Goal: Task Accomplishment & Management: Use online tool/utility

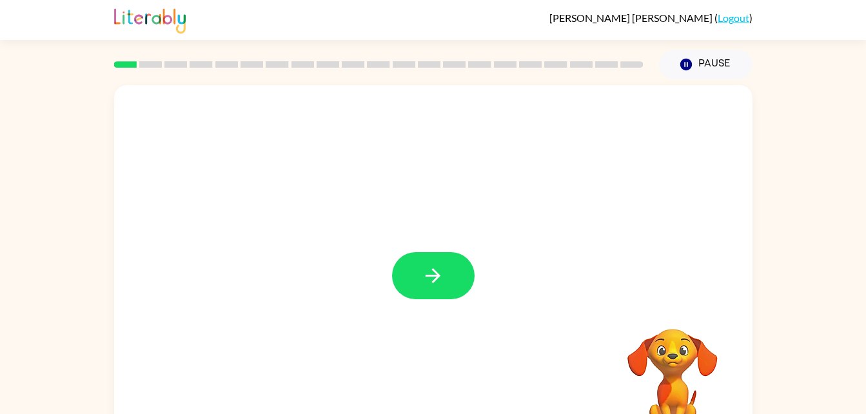
click at [442, 307] on div at bounding box center [433, 269] width 638 height 368
click at [427, 231] on div at bounding box center [433, 269] width 638 height 368
click at [422, 266] on icon "button" at bounding box center [433, 275] width 23 height 23
click at [507, 270] on div at bounding box center [433, 269] width 638 height 368
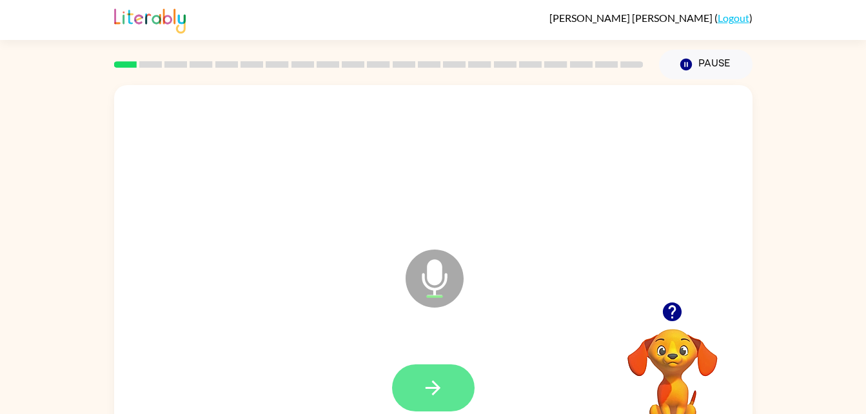
click at [443, 384] on icon "button" at bounding box center [433, 387] width 23 height 23
click at [467, 376] on button "button" at bounding box center [433, 387] width 83 height 47
click at [420, 381] on button "button" at bounding box center [433, 387] width 83 height 47
click at [438, 394] on icon "button" at bounding box center [433, 387] width 23 height 23
click at [427, 399] on button "button" at bounding box center [433, 387] width 83 height 47
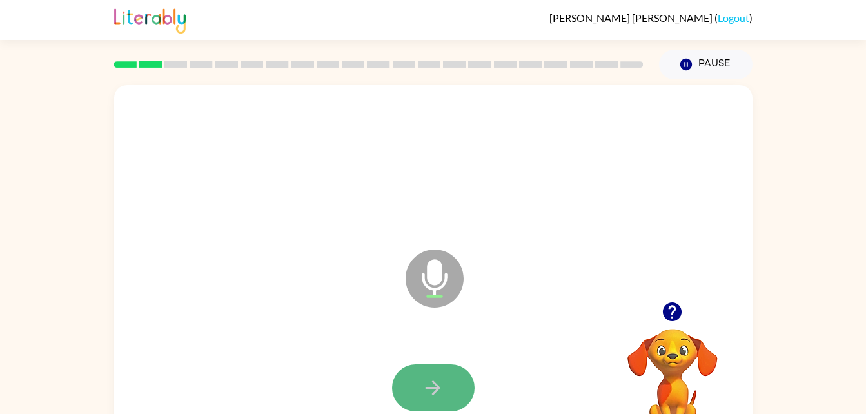
click at [436, 368] on button "button" at bounding box center [433, 387] width 83 height 47
drag, startPoint x: 436, startPoint y: 387, endPoint x: 403, endPoint y: 381, distance: 33.5
click at [403, 381] on button "button" at bounding box center [433, 387] width 83 height 47
click at [420, 385] on button "button" at bounding box center [433, 387] width 83 height 47
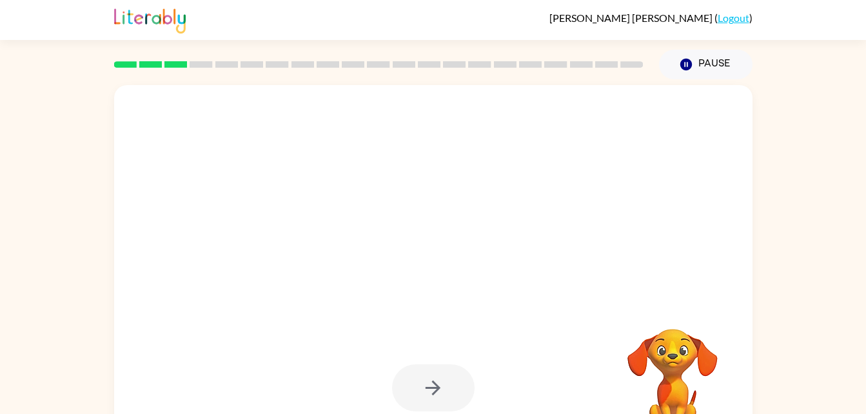
click at [420, 385] on div at bounding box center [433, 387] width 83 height 47
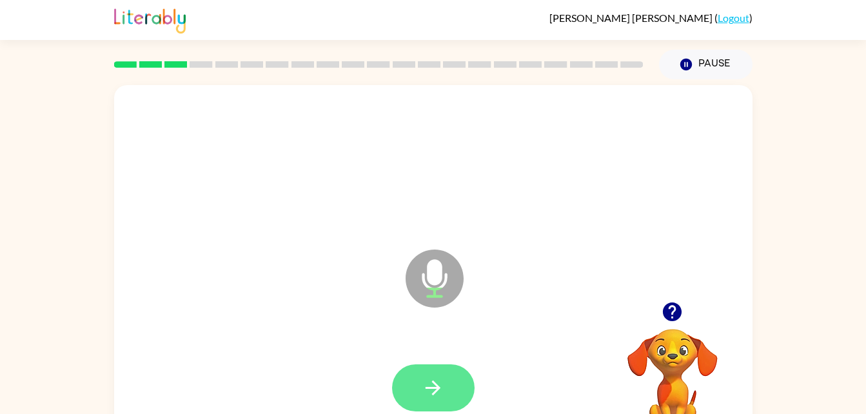
click at [444, 373] on button "button" at bounding box center [433, 387] width 83 height 47
click at [427, 400] on button "button" at bounding box center [433, 387] width 83 height 47
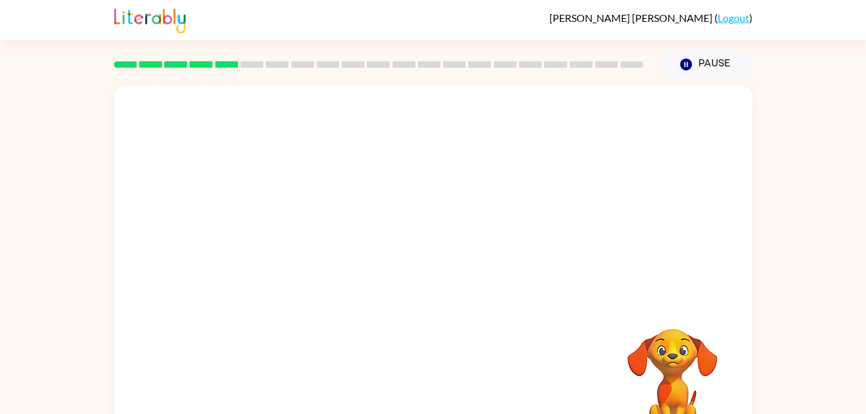
click at [491, 204] on div at bounding box center [433, 164] width 612 height 106
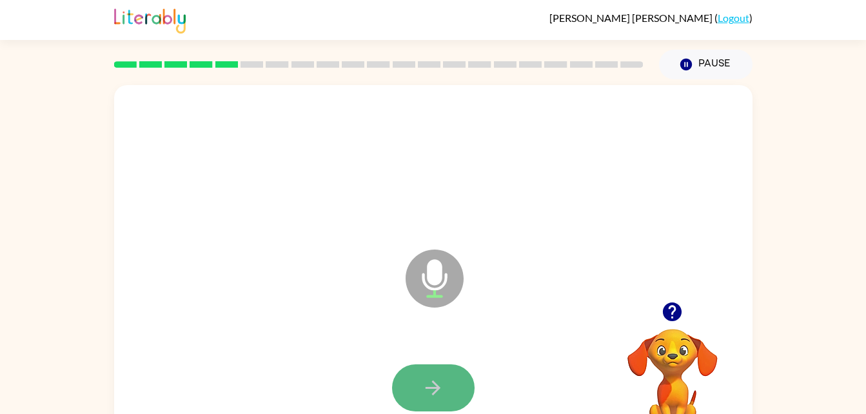
click at [428, 393] on icon "button" at bounding box center [433, 387] width 23 height 23
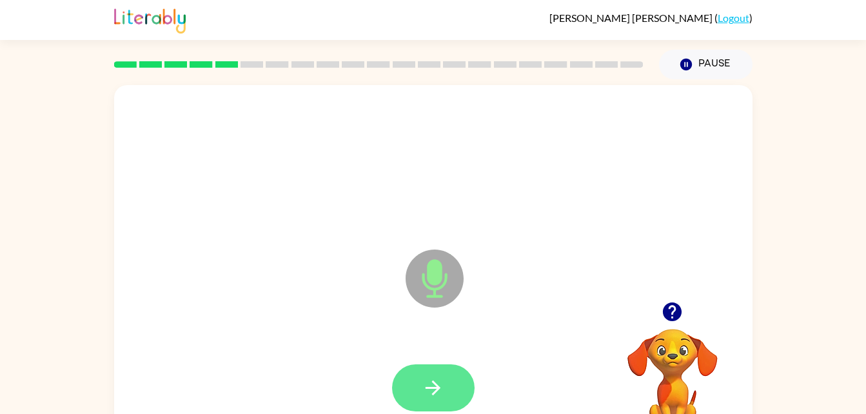
click at [431, 399] on button "button" at bounding box center [433, 387] width 83 height 47
drag, startPoint x: 425, startPoint y: 389, endPoint x: 456, endPoint y: 384, distance: 31.5
click at [456, 384] on div at bounding box center [433, 387] width 83 height 47
click at [442, 388] on icon "button" at bounding box center [433, 387] width 23 height 23
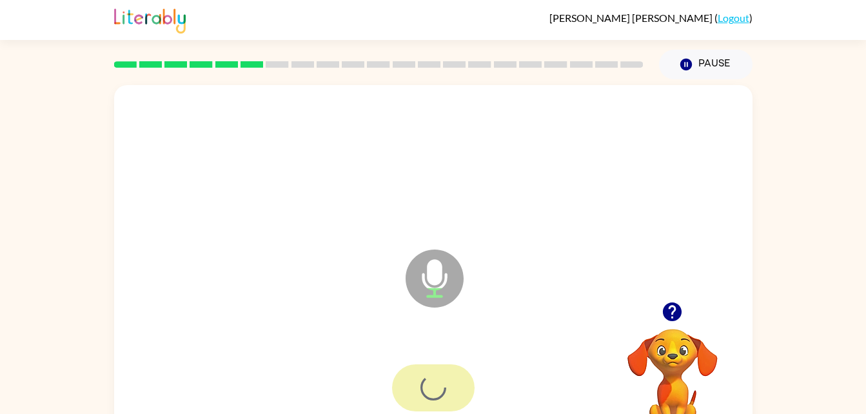
click at [442, 388] on div at bounding box center [433, 387] width 83 height 47
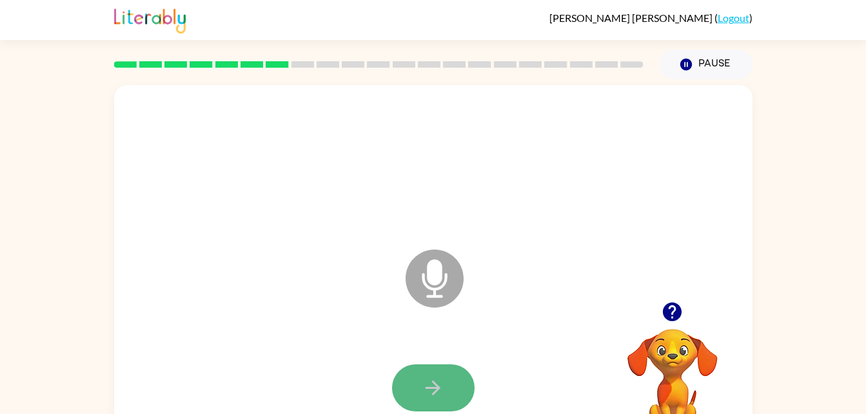
click at [442, 388] on icon "button" at bounding box center [433, 387] width 23 height 23
click at [439, 375] on button "button" at bounding box center [433, 387] width 83 height 47
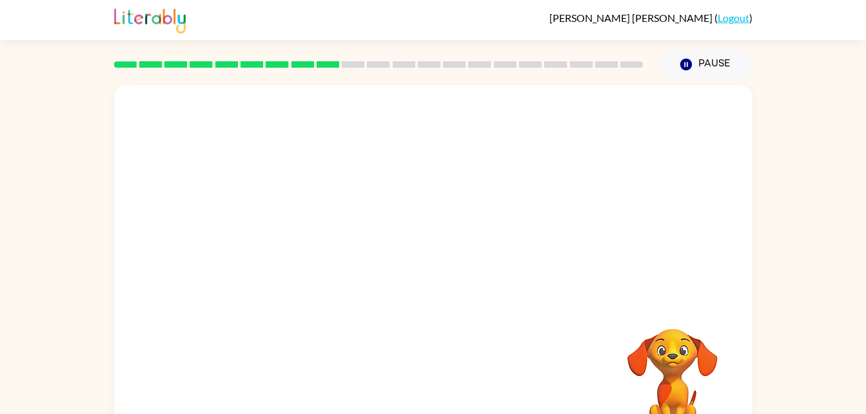
click at [442, 375] on div "Your browser must support playing .mp4 files to use Literably. Please try using…" at bounding box center [433, 269] width 638 height 368
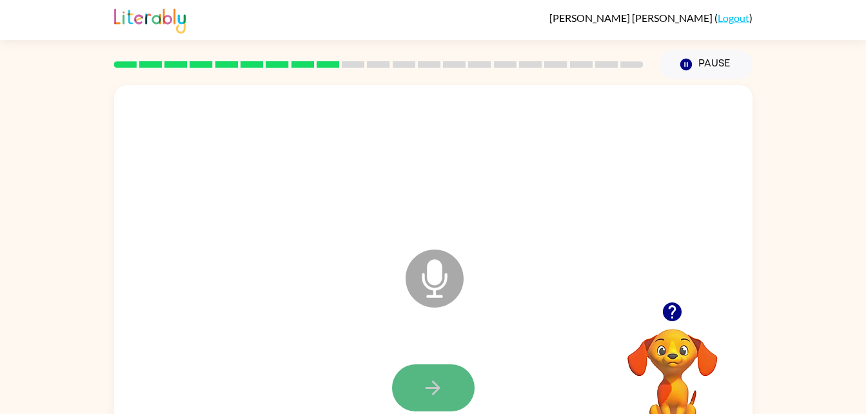
click at [438, 397] on icon "button" at bounding box center [433, 387] width 23 height 23
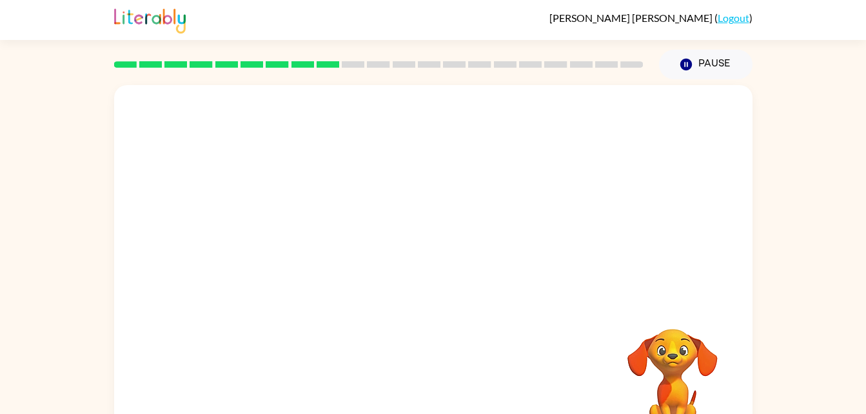
click at [427, 395] on div at bounding box center [433, 388] width 612 height 106
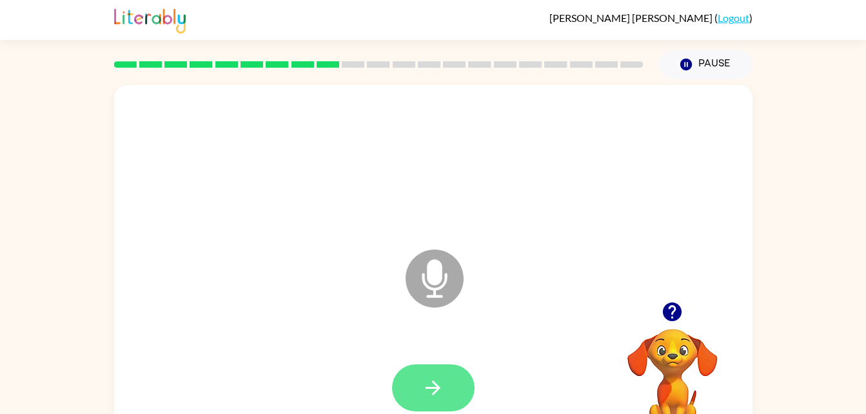
drag, startPoint x: 427, startPoint y: 395, endPoint x: 420, endPoint y: 393, distance: 8.0
click at [420, 393] on button "button" at bounding box center [433, 387] width 83 height 47
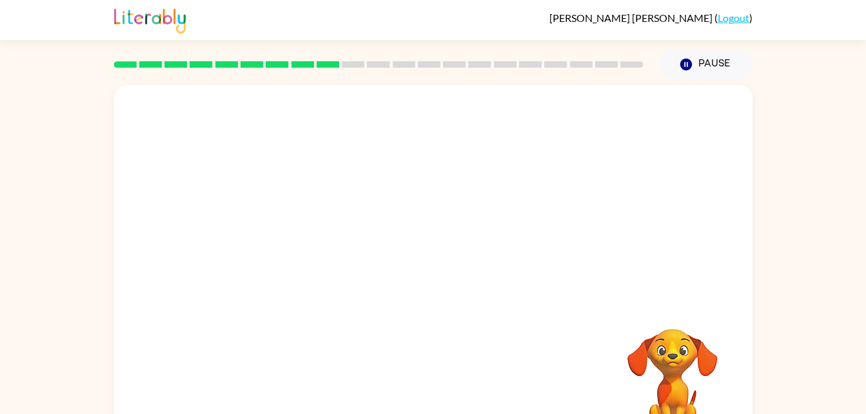
click at [423, 349] on div at bounding box center [433, 388] width 612 height 106
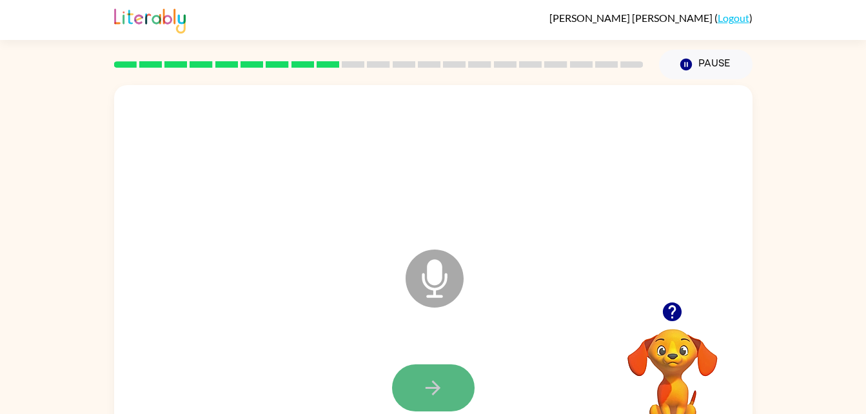
click at [421, 397] on button "button" at bounding box center [433, 387] width 83 height 47
click at [419, 394] on button "button" at bounding box center [433, 387] width 83 height 47
drag, startPoint x: 419, startPoint y: 393, endPoint x: 404, endPoint y: 390, distance: 15.7
click at [404, 390] on button "button" at bounding box center [433, 387] width 83 height 47
drag, startPoint x: 419, startPoint y: 380, endPoint x: 421, endPoint y: 396, distance: 16.2
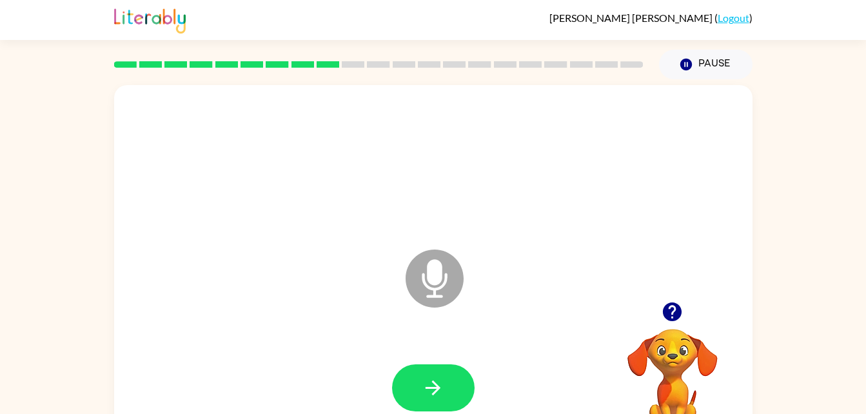
click at [421, 396] on button "button" at bounding box center [433, 387] width 83 height 47
click at [440, 380] on icon "button" at bounding box center [433, 387] width 23 height 23
drag, startPoint x: 440, startPoint y: 383, endPoint x: 414, endPoint y: 389, distance: 26.6
click at [414, 389] on button "button" at bounding box center [433, 387] width 83 height 47
click at [420, 384] on button "button" at bounding box center [433, 387] width 83 height 47
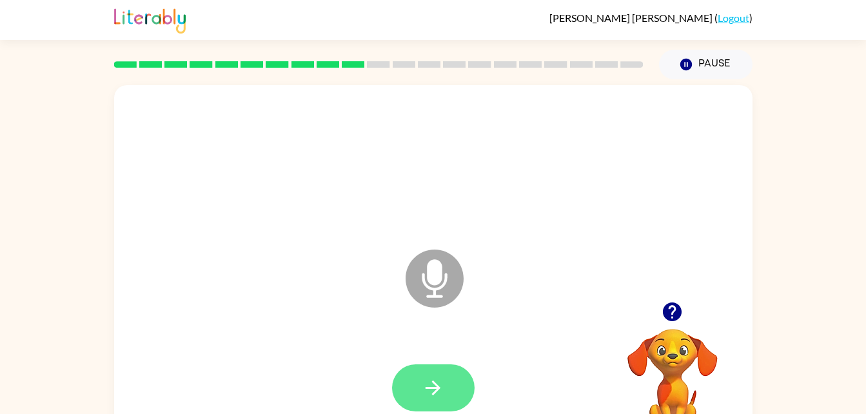
click at [451, 392] on button "button" at bounding box center [433, 387] width 83 height 47
click at [445, 393] on button "button" at bounding box center [433, 387] width 83 height 47
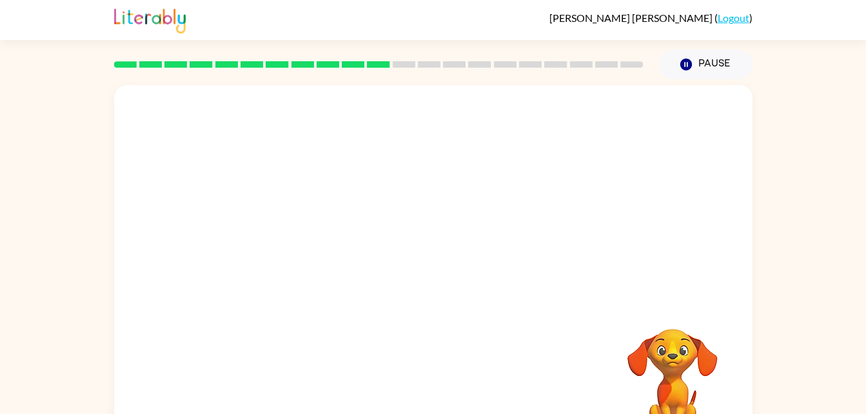
click at [487, 353] on div at bounding box center [433, 388] width 612 height 106
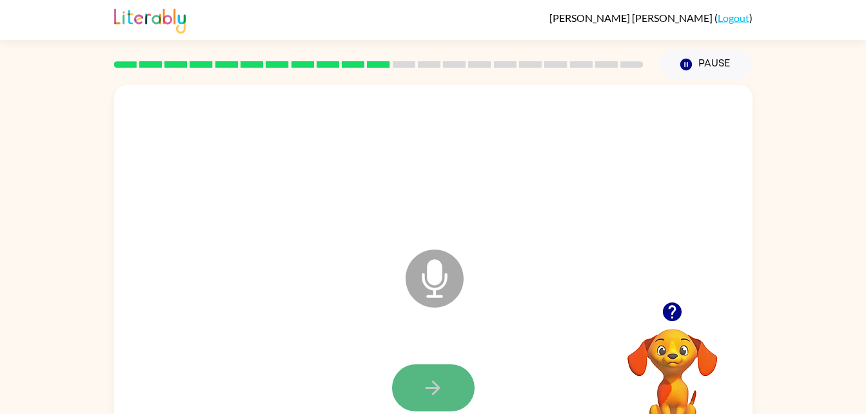
click at [446, 389] on button "button" at bounding box center [433, 387] width 83 height 47
drag, startPoint x: 446, startPoint y: 389, endPoint x: 429, endPoint y: 389, distance: 17.4
click at [429, 389] on icon "button" at bounding box center [433, 387] width 23 height 23
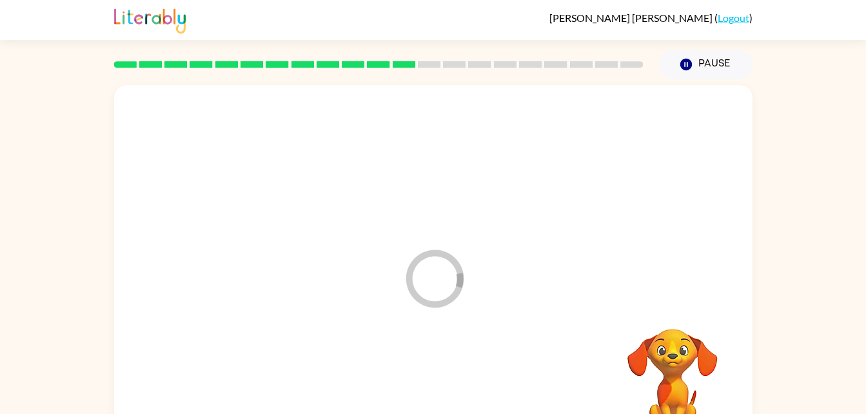
drag, startPoint x: 429, startPoint y: 389, endPoint x: 399, endPoint y: 382, distance: 30.6
click at [399, 382] on div at bounding box center [433, 388] width 612 height 106
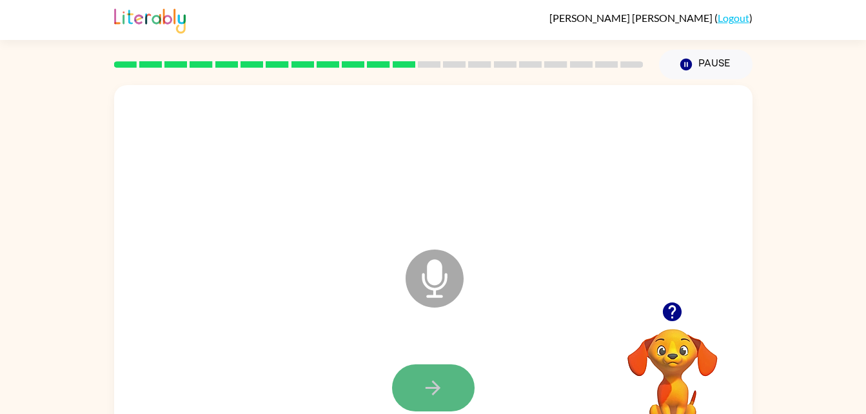
click at [407, 385] on button "button" at bounding box center [433, 387] width 83 height 47
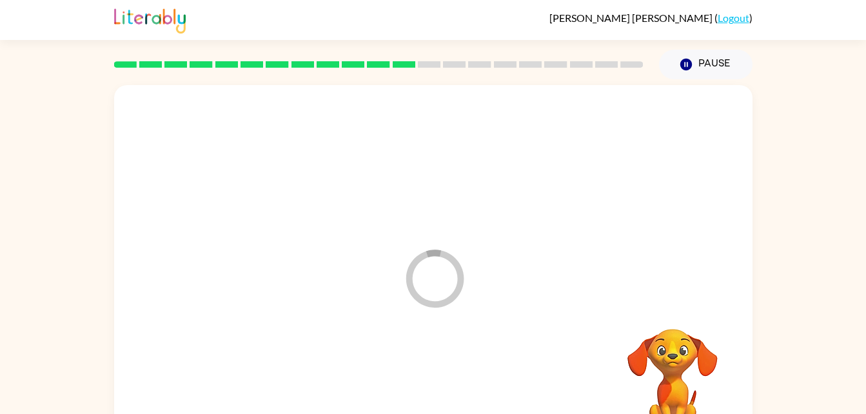
click at [463, 298] on icon "Loader Your response is being sent to our graders" at bounding box center [434, 278] width 77 height 77
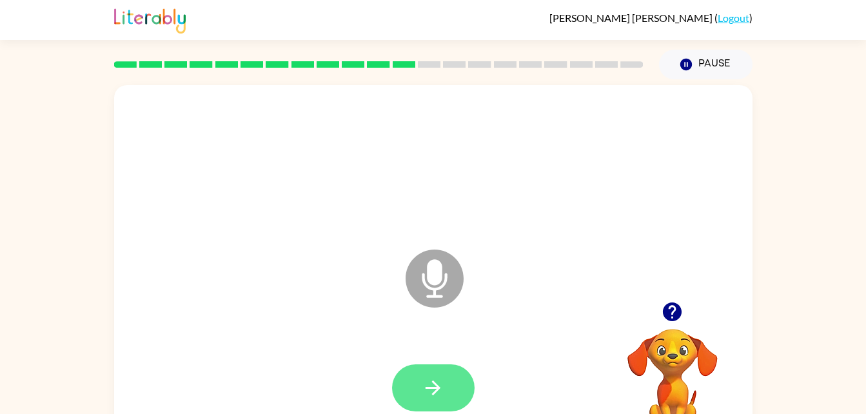
click at [453, 384] on button "button" at bounding box center [433, 387] width 83 height 47
click at [453, 382] on button "button" at bounding box center [433, 387] width 83 height 47
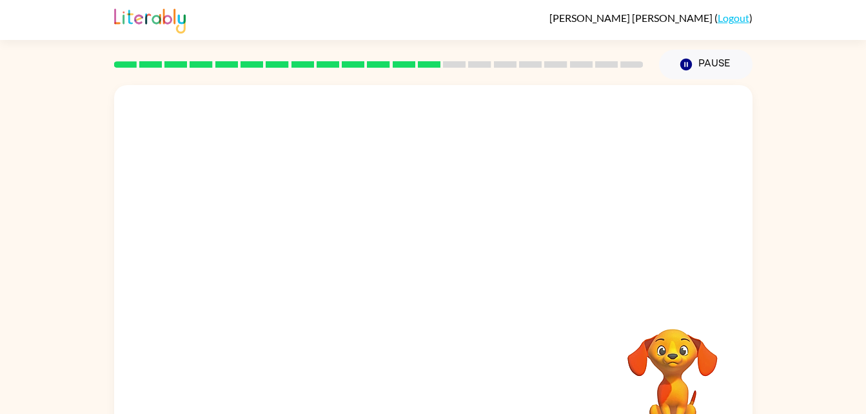
click at [440, 367] on div at bounding box center [433, 388] width 612 height 106
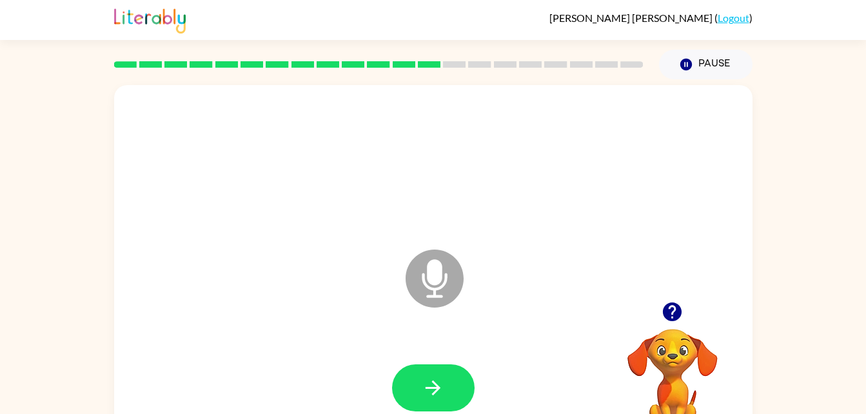
click at [440, 367] on button "button" at bounding box center [433, 387] width 83 height 47
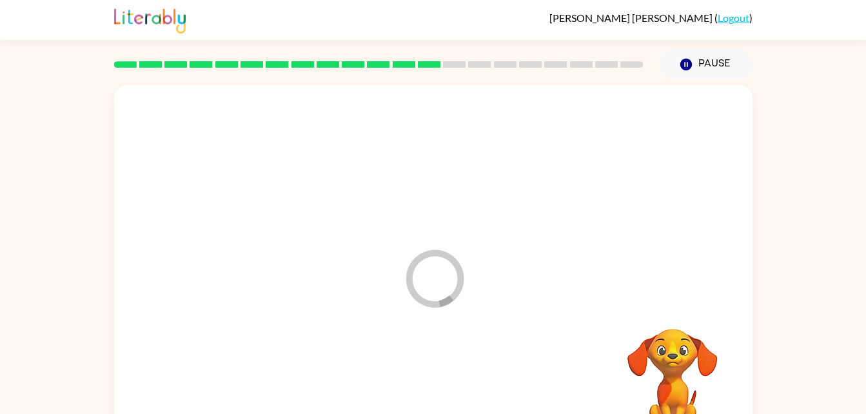
click at [440, 367] on div at bounding box center [433, 388] width 612 height 106
click at [422, 280] on div at bounding box center [433, 193] width 638 height 217
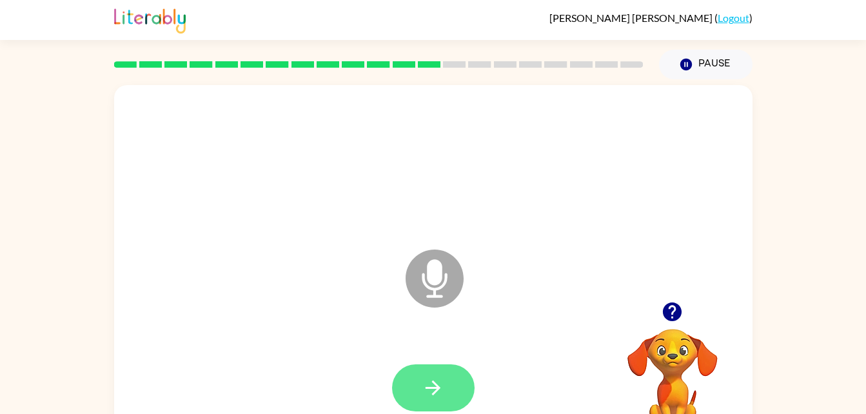
click at [445, 389] on button "button" at bounding box center [433, 387] width 83 height 47
click at [423, 383] on icon "button" at bounding box center [433, 387] width 23 height 23
click at [403, 367] on button "button" at bounding box center [433, 387] width 83 height 47
click at [442, 396] on icon "button" at bounding box center [433, 387] width 23 height 23
click at [446, 388] on button "button" at bounding box center [433, 387] width 83 height 47
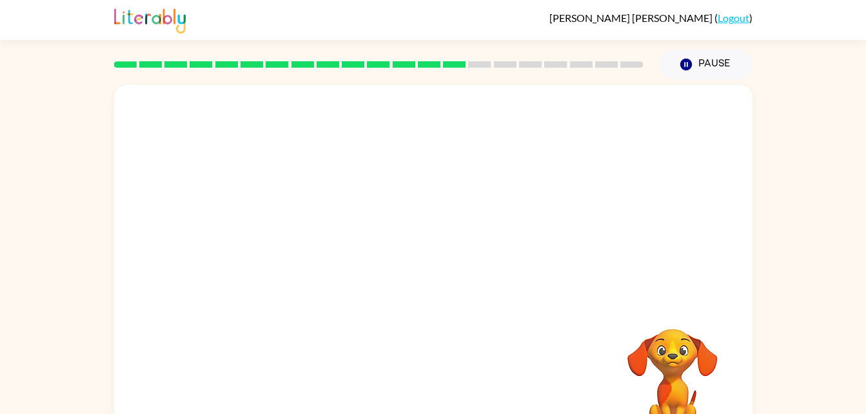
click at [446, 388] on div at bounding box center [433, 388] width 612 height 106
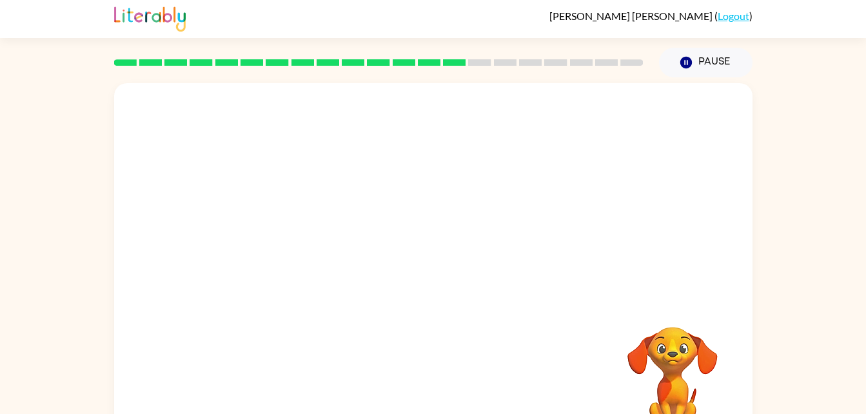
scroll to position [3, 0]
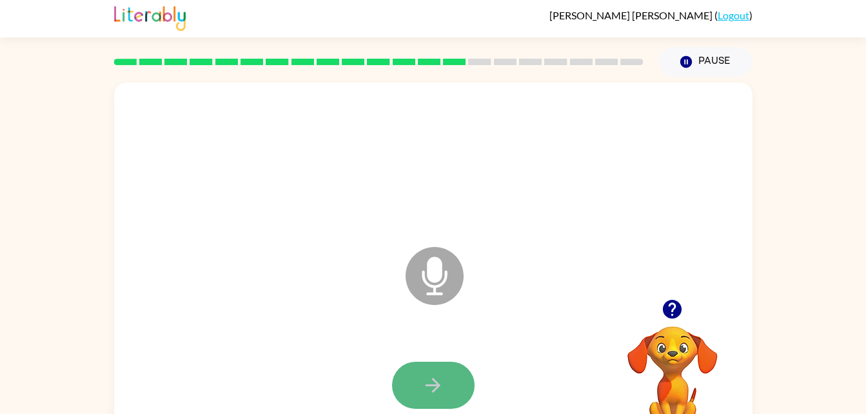
click at [443, 375] on icon "button" at bounding box center [433, 385] width 23 height 23
click at [389, 391] on div at bounding box center [433, 386] width 612 height 106
click at [411, 392] on button "button" at bounding box center [433, 385] width 83 height 47
click at [415, 367] on button "button" at bounding box center [433, 385] width 83 height 47
click at [436, 393] on icon "button" at bounding box center [433, 385] width 23 height 23
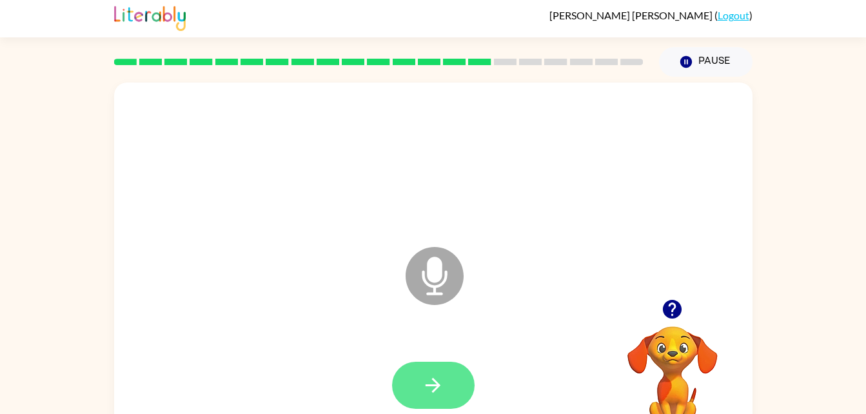
click at [449, 387] on button "button" at bounding box center [433, 385] width 83 height 47
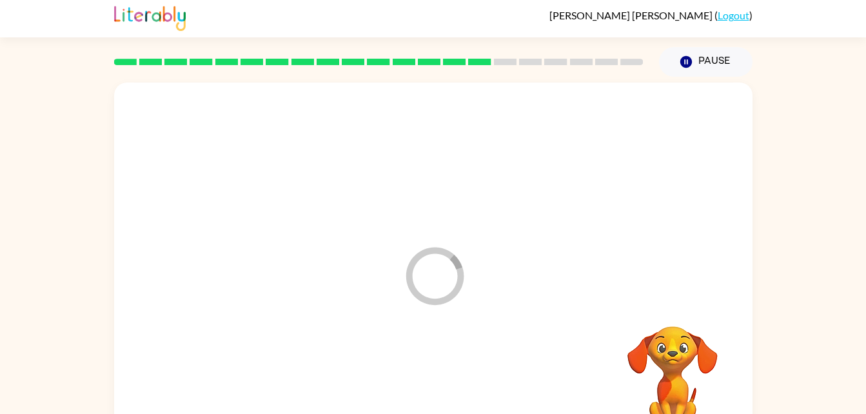
scroll to position [0, 0]
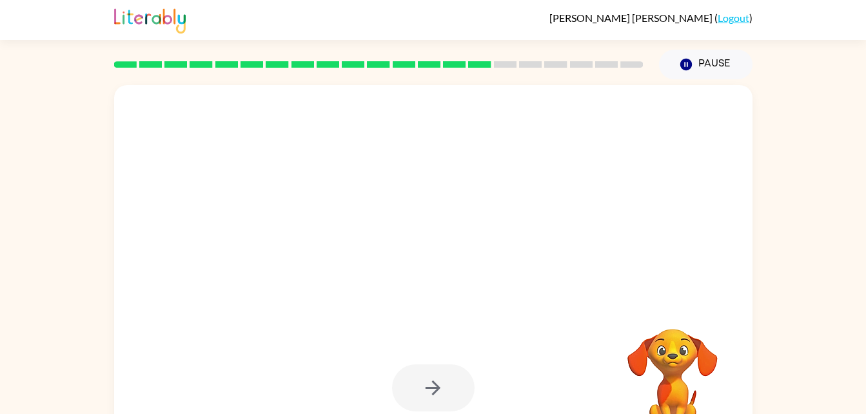
click at [436, 398] on div at bounding box center [433, 387] width 83 height 47
click at [438, 394] on div at bounding box center [433, 387] width 83 height 47
click at [686, 371] on video "Your browser must support playing .mp4 files to use Literably. Please try using…" at bounding box center [672, 373] width 129 height 129
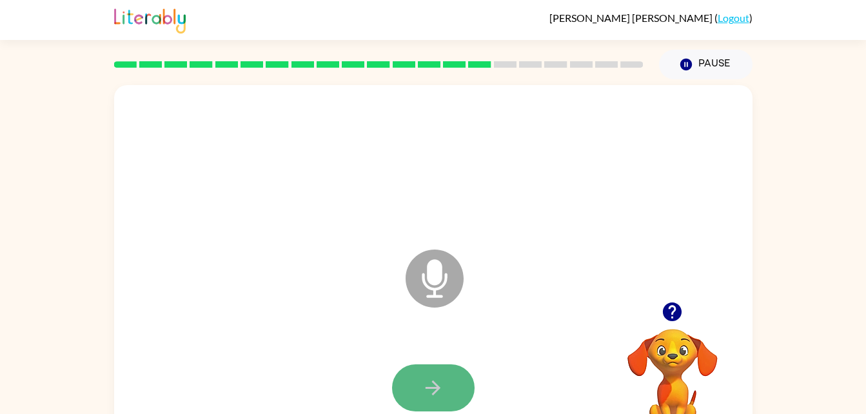
click at [445, 386] on button "button" at bounding box center [433, 387] width 83 height 47
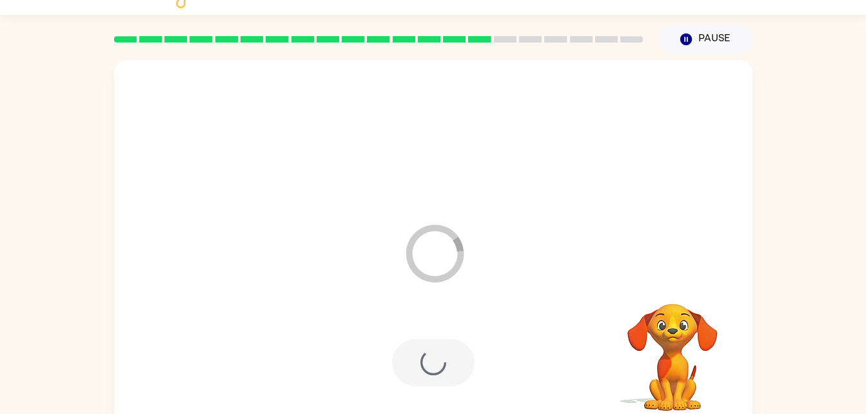
scroll to position [39, 0]
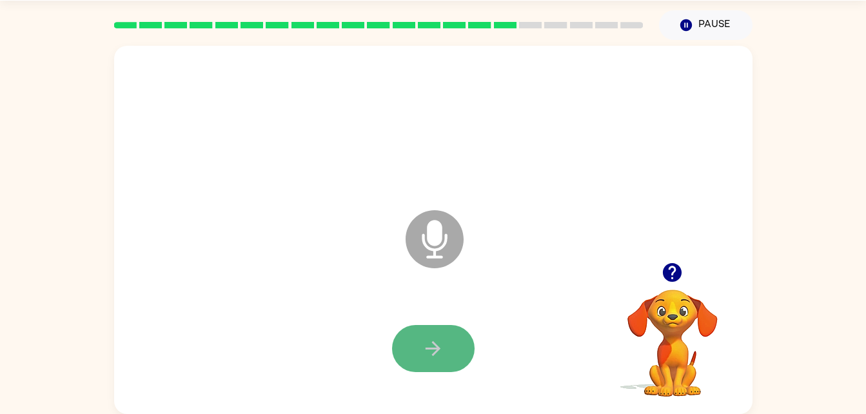
click at [423, 359] on icon "button" at bounding box center [433, 348] width 23 height 23
click at [430, 339] on icon "button" at bounding box center [433, 348] width 23 height 23
click at [405, 344] on button "button" at bounding box center [433, 348] width 83 height 47
click at [434, 331] on button "button" at bounding box center [433, 348] width 83 height 47
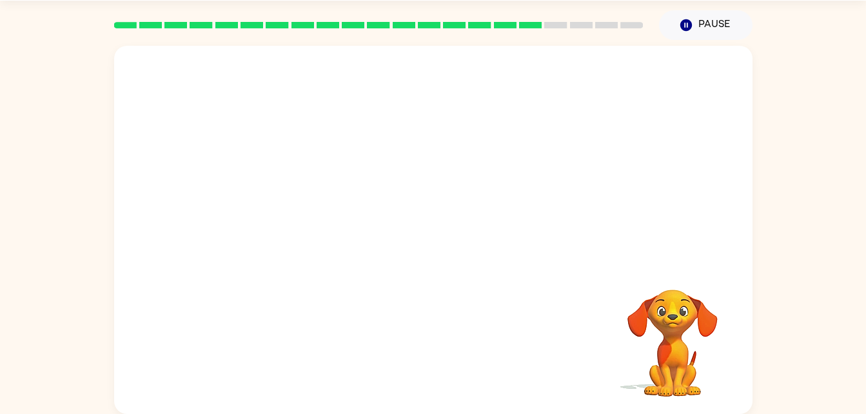
click at [96, 52] on div "Your browser must support playing .mp4 files to use Literably. Please try using…" at bounding box center [433, 227] width 866 height 374
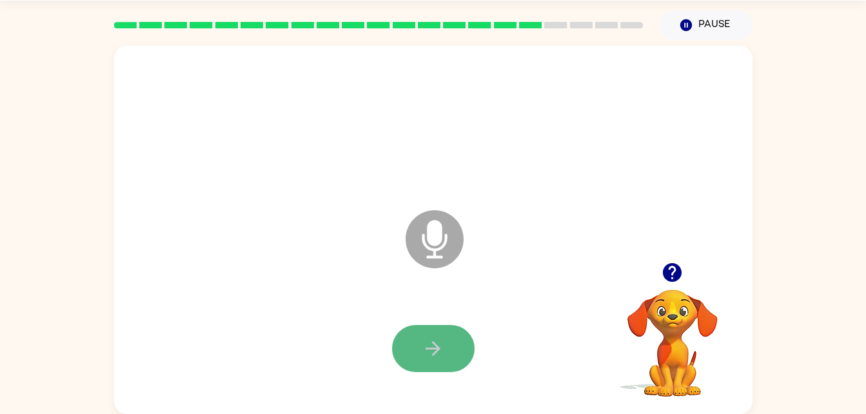
click at [440, 336] on button "button" at bounding box center [433, 348] width 83 height 47
drag, startPoint x: 440, startPoint y: 336, endPoint x: 320, endPoint y: 286, distance: 130.4
click at [320, 286] on div "Microphone The Microphone is here when it is your turn to talk" at bounding box center [433, 230] width 638 height 368
click at [417, 343] on button "button" at bounding box center [433, 348] width 83 height 47
click at [415, 356] on button "button" at bounding box center [433, 348] width 83 height 47
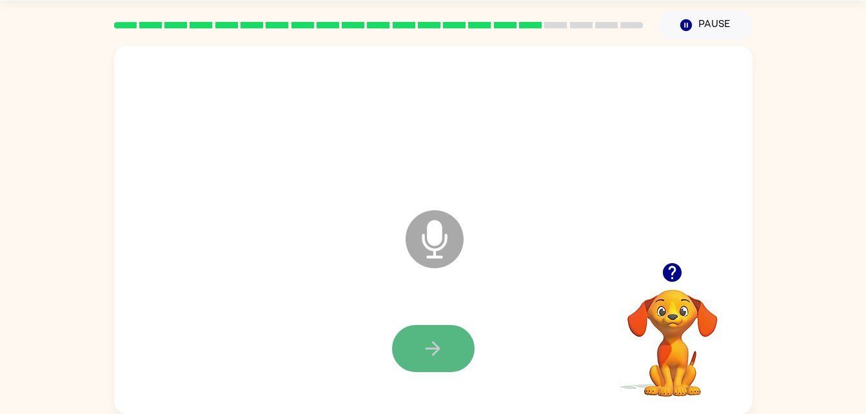
click at [455, 349] on button "button" at bounding box center [433, 348] width 83 height 47
click at [458, 349] on button "button" at bounding box center [433, 348] width 83 height 47
click at [419, 350] on button "button" at bounding box center [433, 348] width 83 height 47
click at [440, 336] on button "button" at bounding box center [433, 348] width 83 height 47
click at [421, 346] on button "button" at bounding box center [433, 348] width 83 height 47
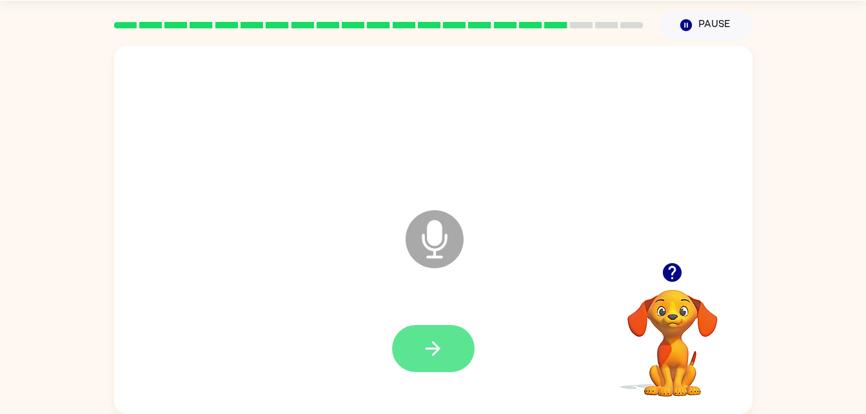
click at [419, 344] on button "button" at bounding box center [433, 348] width 83 height 47
click at [453, 334] on button "button" at bounding box center [433, 348] width 83 height 47
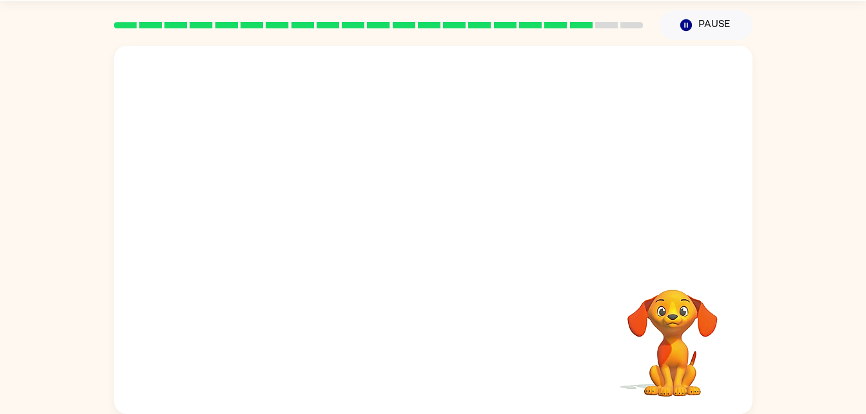
click at [511, 321] on div at bounding box center [433, 349] width 612 height 106
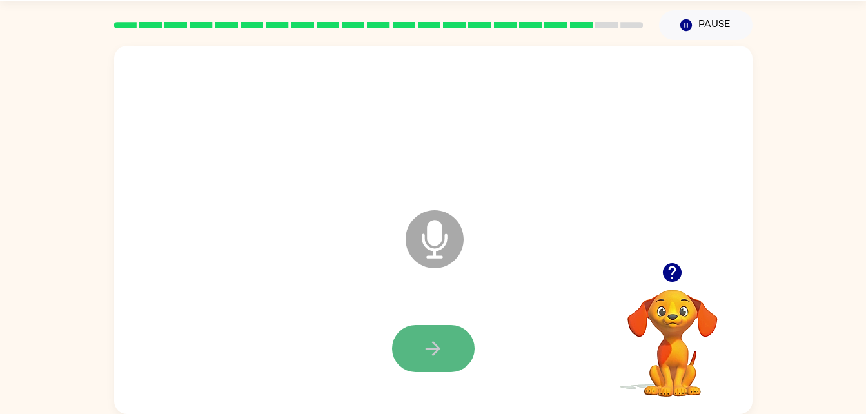
click at [430, 361] on button "button" at bounding box center [433, 348] width 83 height 47
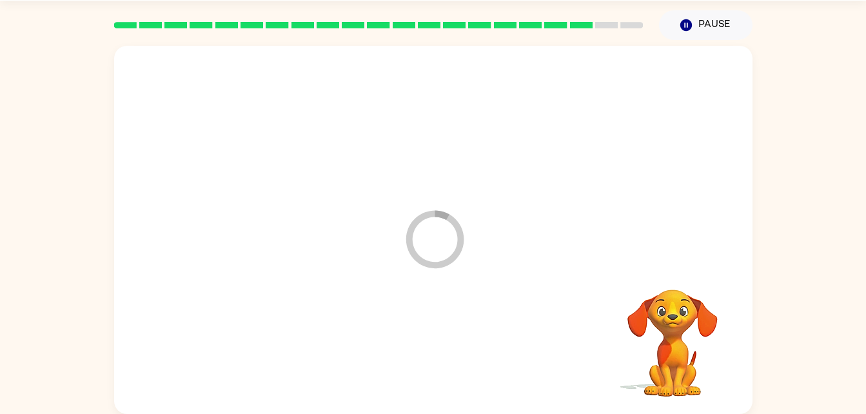
click at [431, 361] on div at bounding box center [433, 349] width 612 height 106
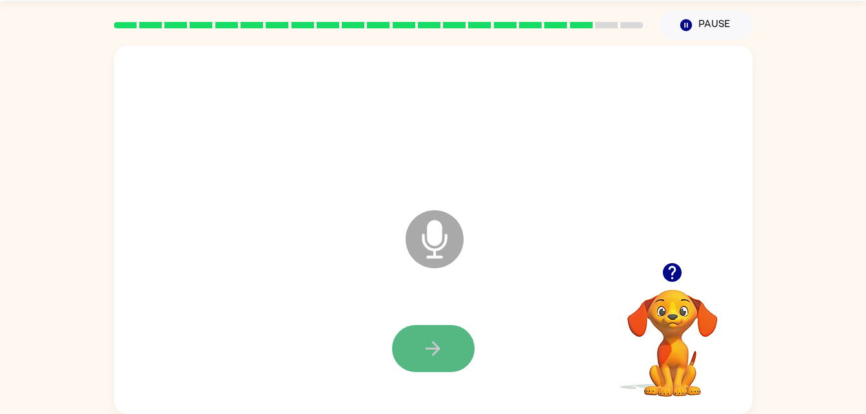
click at [434, 353] on icon "button" at bounding box center [432, 348] width 15 height 15
click at [423, 369] on button "button" at bounding box center [433, 348] width 83 height 47
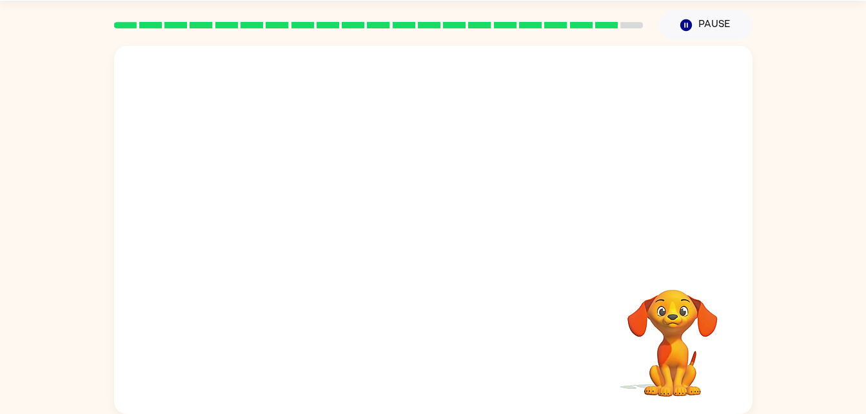
click at [429, 358] on div at bounding box center [433, 349] width 612 height 106
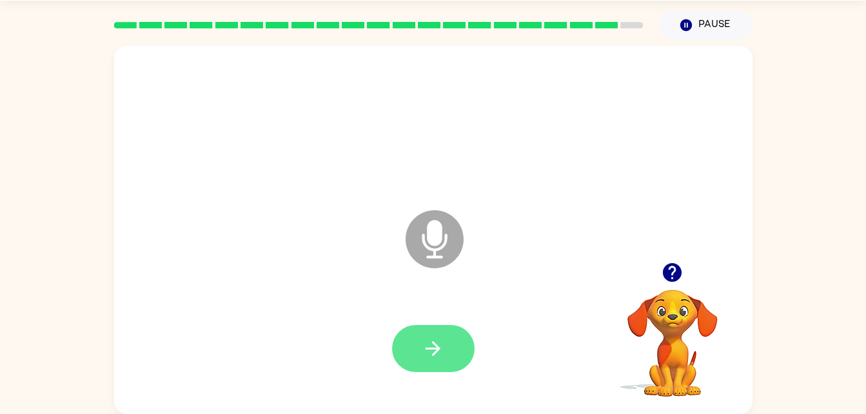
click at [413, 360] on button "button" at bounding box center [433, 348] width 83 height 47
click at [413, 356] on button "button" at bounding box center [433, 348] width 83 height 47
click at [424, 369] on button "button" at bounding box center [433, 348] width 83 height 47
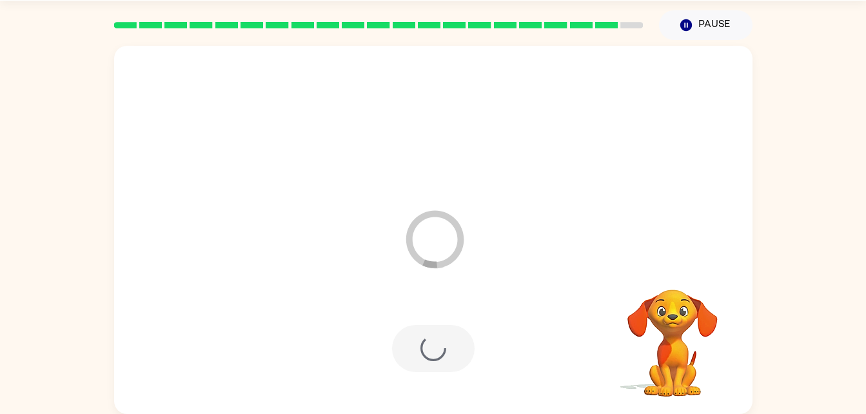
scroll to position [16, 0]
